Goal: Find contact information: Find contact information

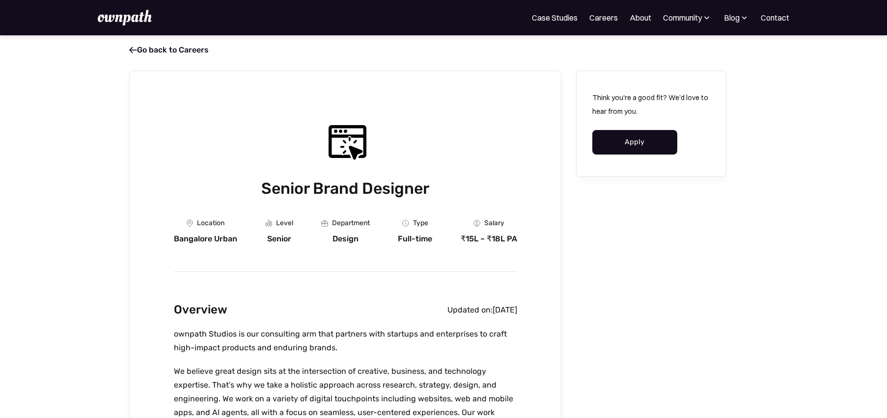
click at [619, 142] on link "Apply" at bounding box center [634, 142] width 85 height 25
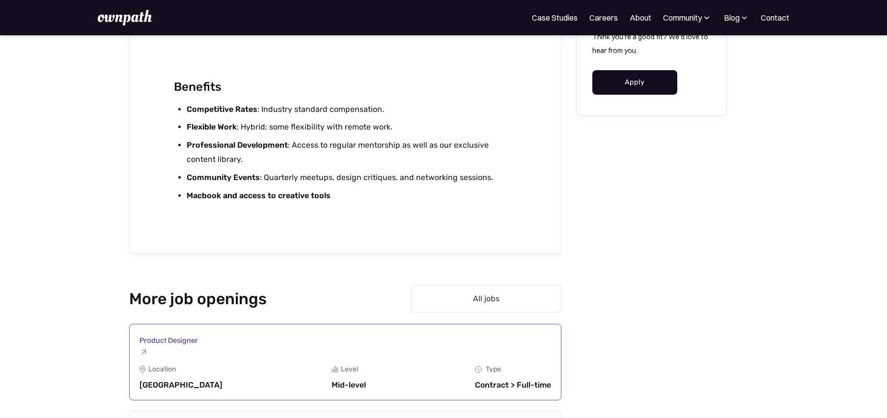
scroll to position [1916, 0]
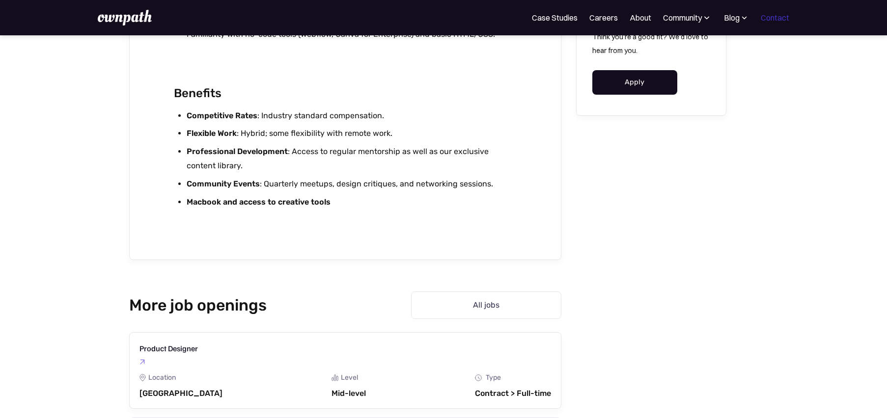
click at [767, 16] on link "Contact" at bounding box center [775, 18] width 28 height 12
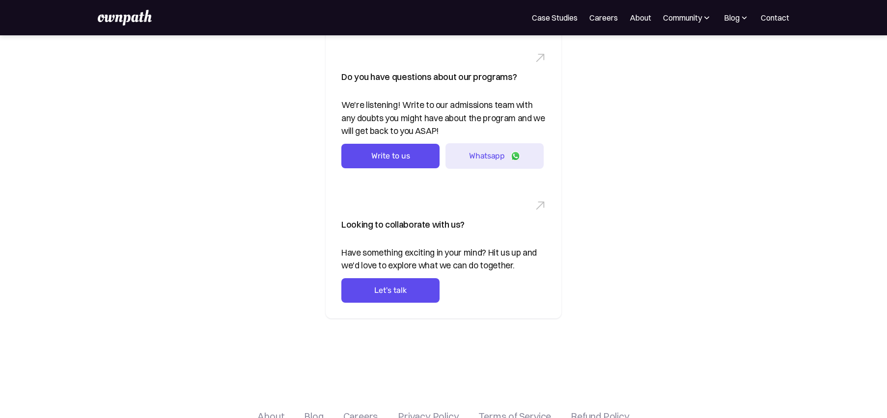
scroll to position [196, 0]
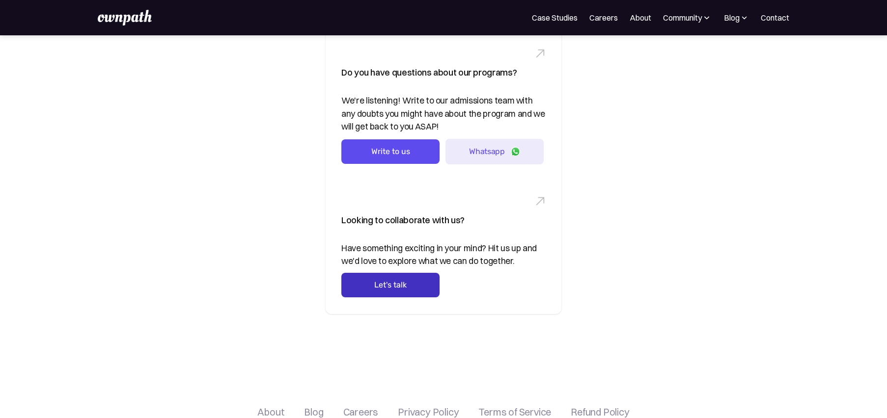
click at [392, 290] on link "Let's talk" at bounding box center [390, 285] width 98 height 25
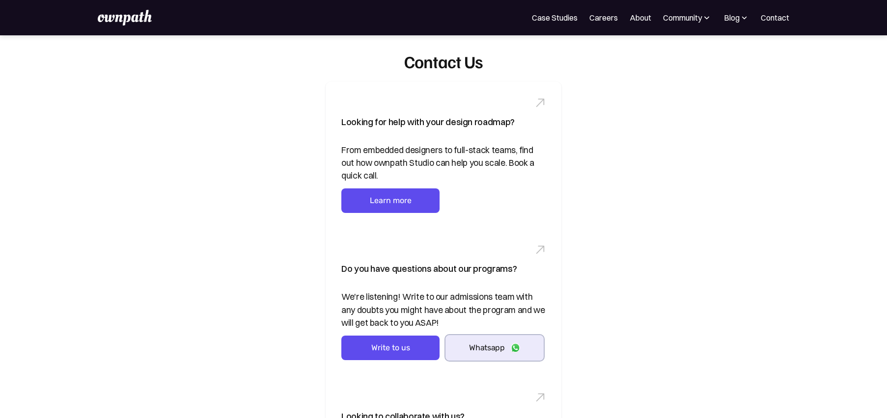
click at [489, 348] on div "Whatsapp" at bounding box center [486, 347] width 35 height 9
click at [784, 18] on link "Contact" at bounding box center [775, 18] width 28 height 12
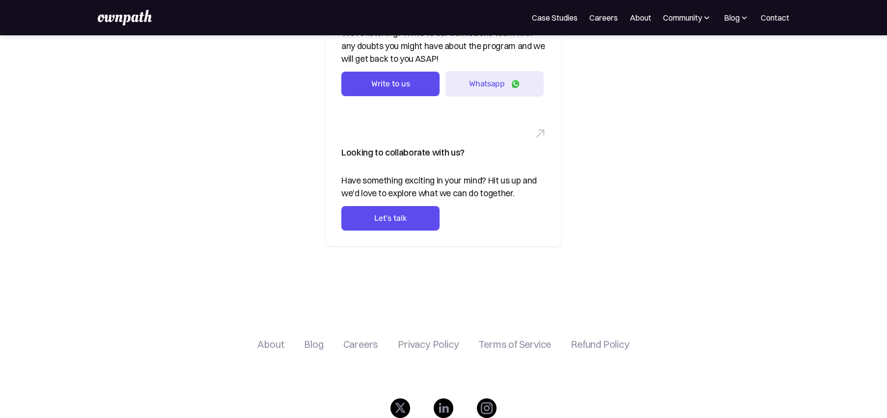
scroll to position [379, 0]
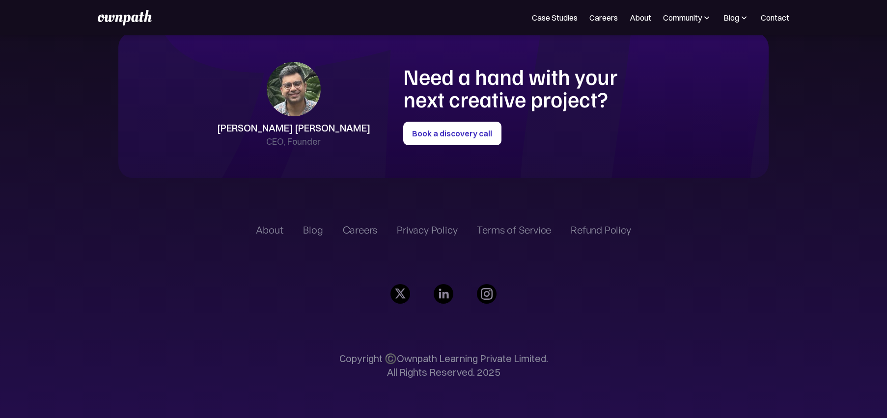
scroll to position [2345, 0]
